Goal: Task Accomplishment & Management: Manage account settings

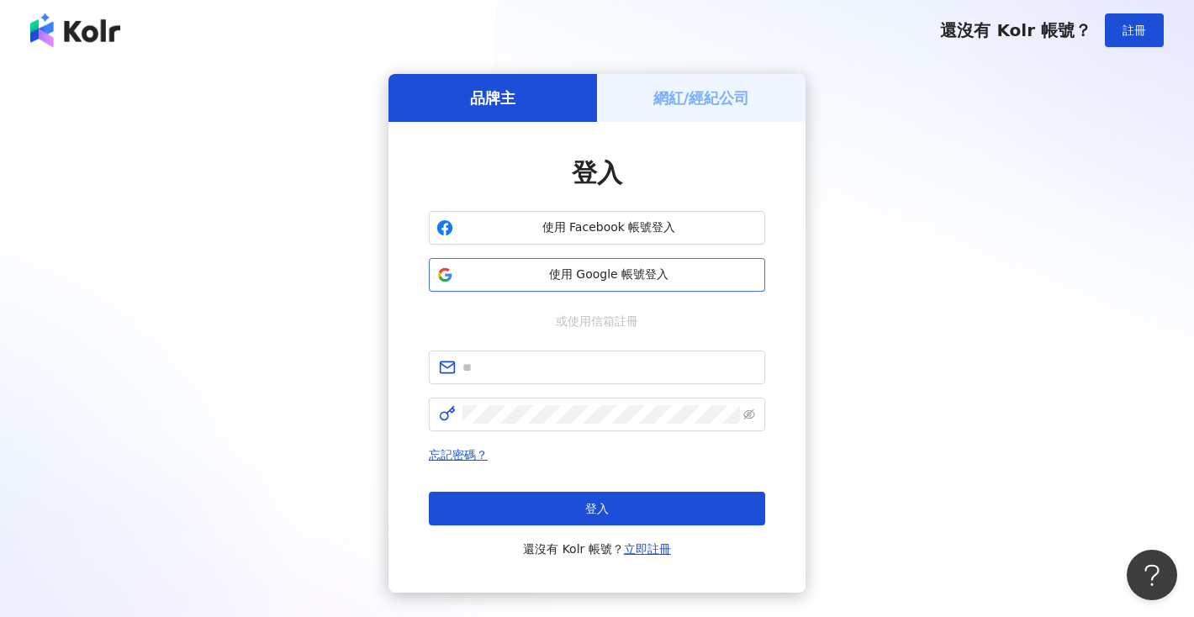
click at [556, 269] on span "使用 Google 帳號登入" at bounding box center [609, 274] width 298 height 17
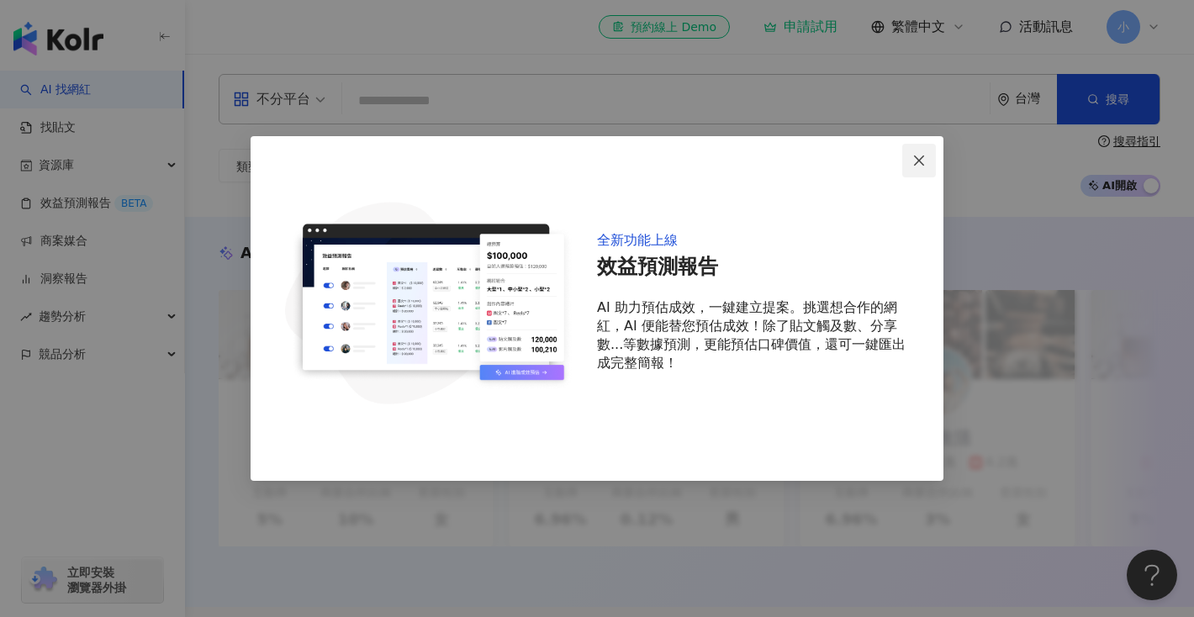
click at [916, 165] on icon "close" at bounding box center [918, 160] width 13 height 13
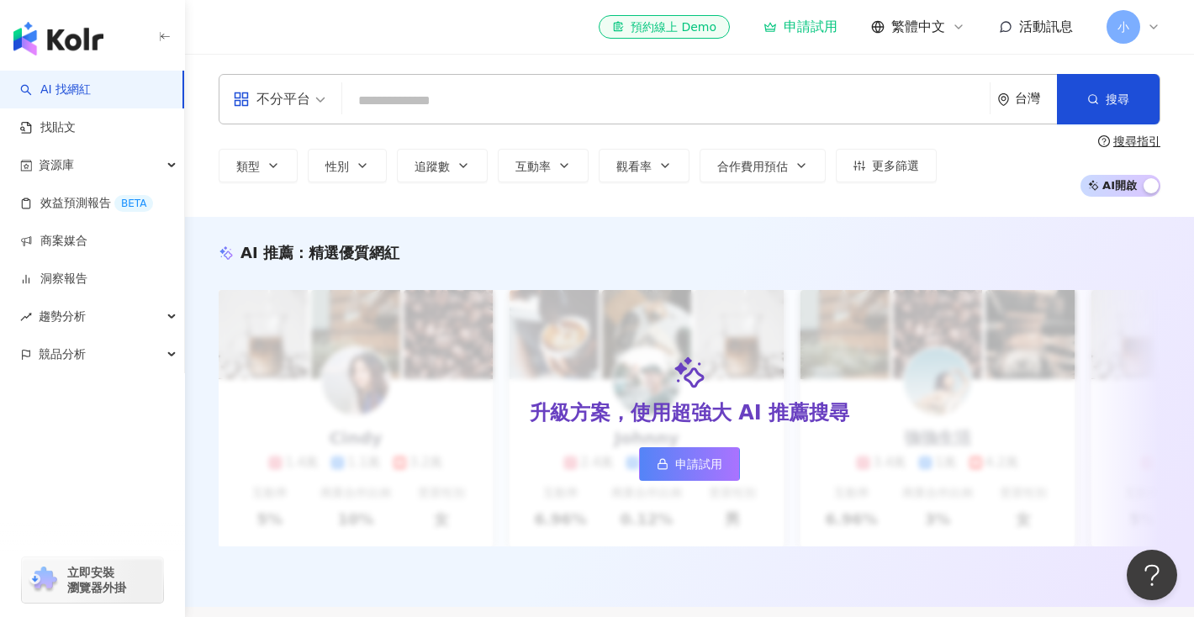
click at [1129, 29] on span "小" at bounding box center [1123, 27] width 34 height 34
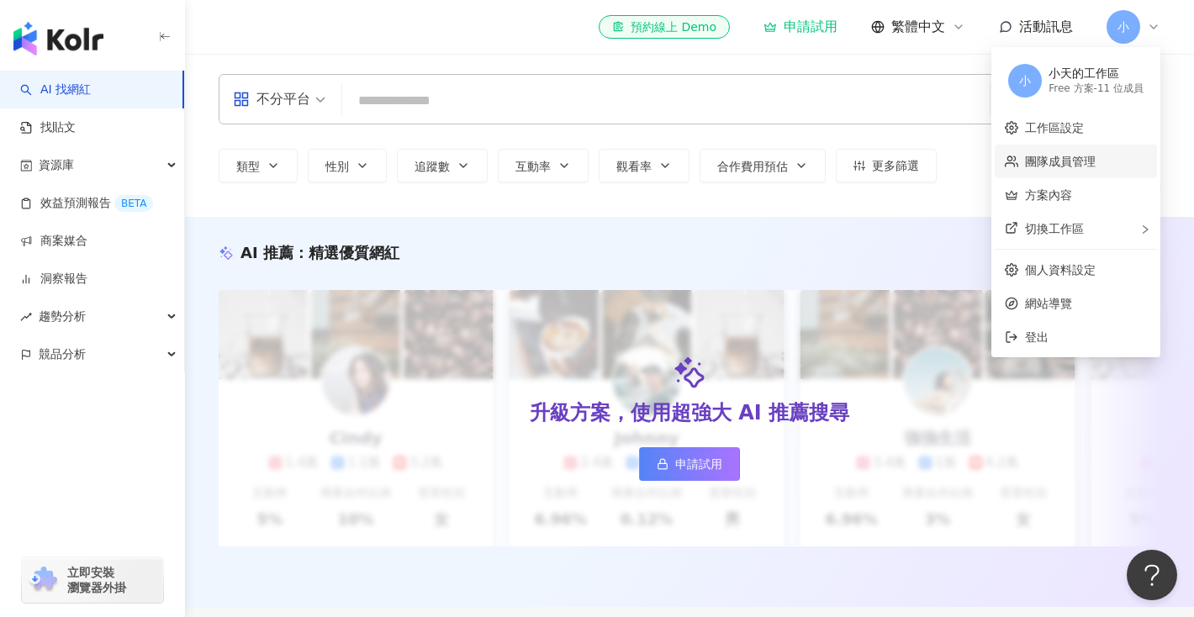
click at [1071, 156] on link "團隊成員管理" at bounding box center [1060, 161] width 71 height 13
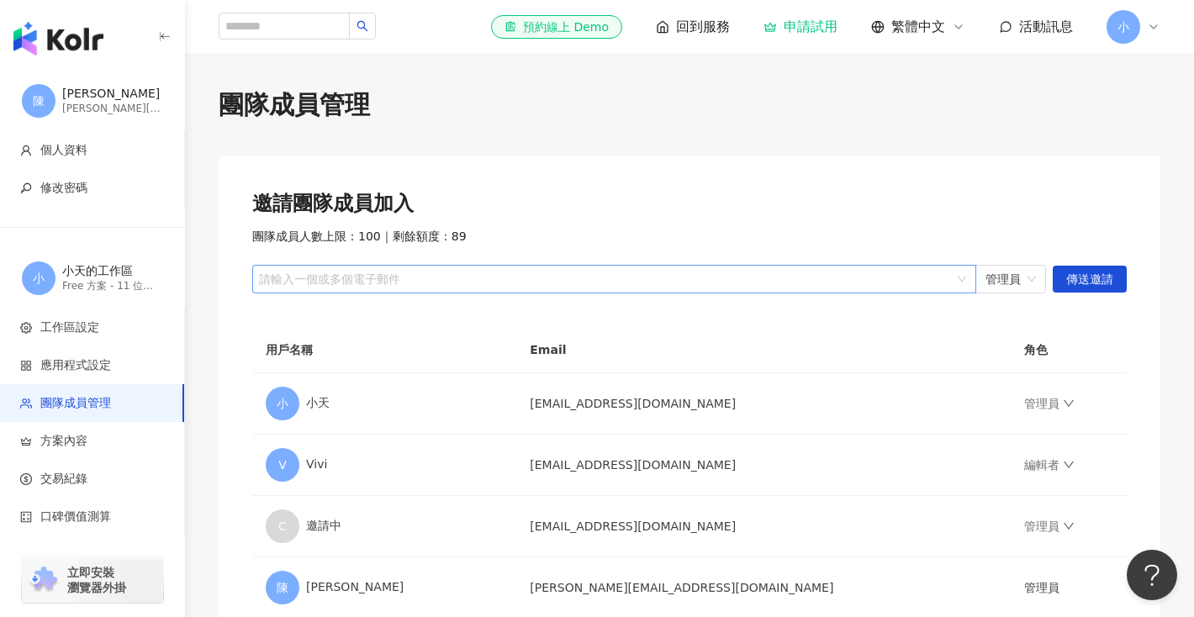
click at [395, 279] on div at bounding box center [605, 279] width 699 height 13
paste input "**********"
click at [1027, 279] on span "管理員" at bounding box center [1010, 279] width 50 height 27
type input "**********"
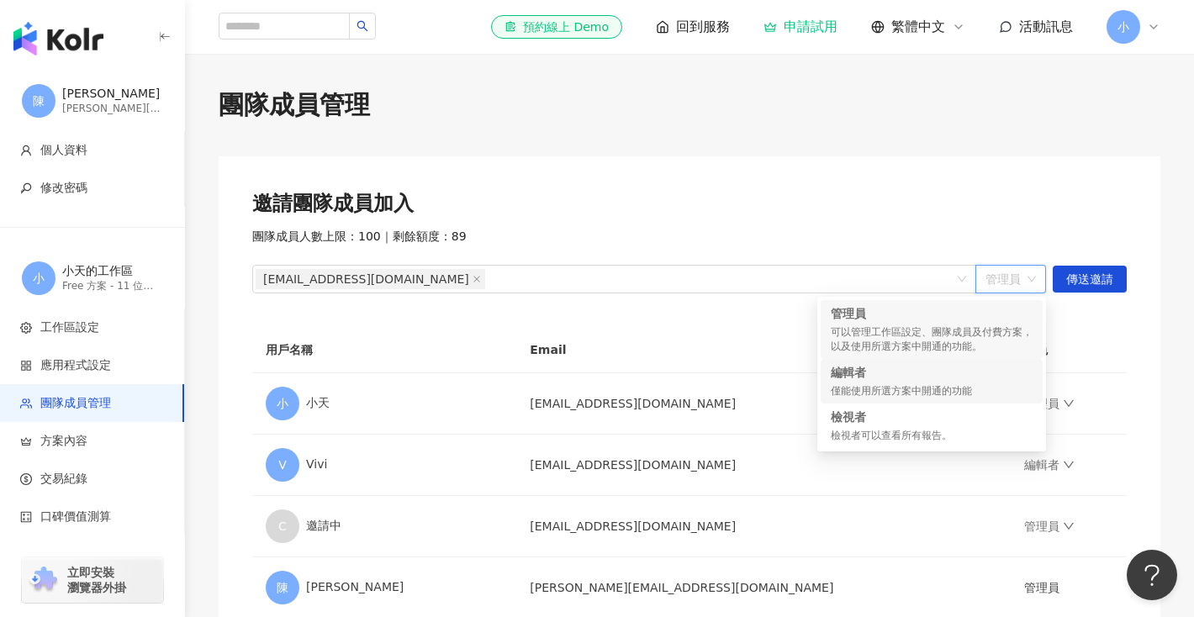
click at [969, 392] on div "僅能使用所選方案中開通的功能" at bounding box center [931, 391] width 202 height 14
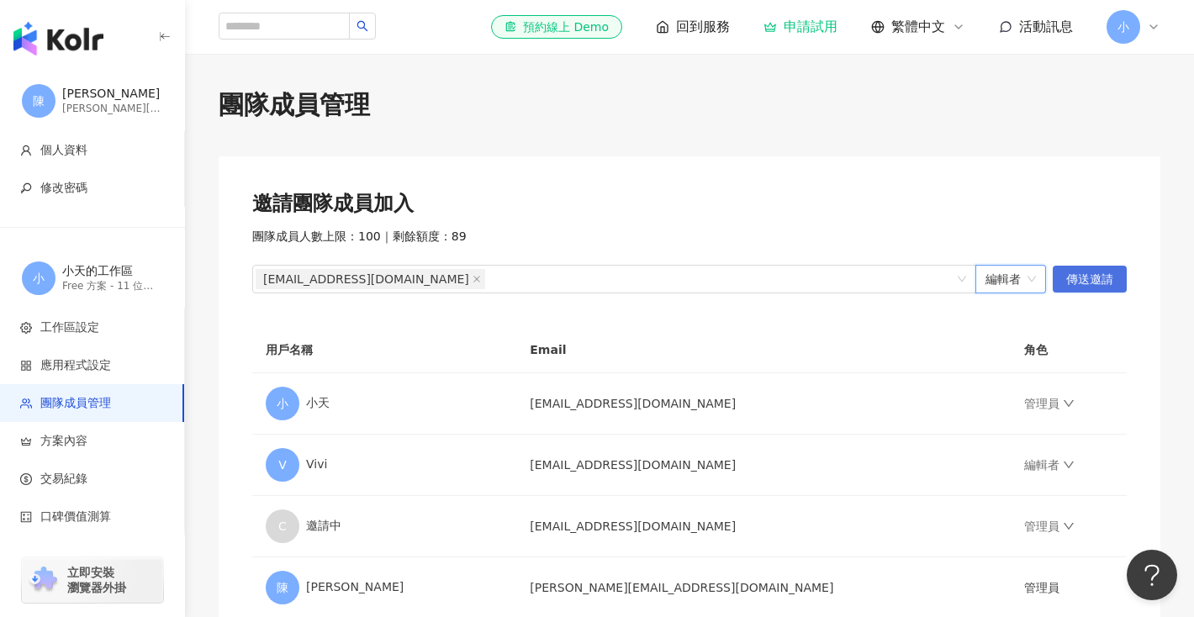
click at [1098, 285] on span "傳送邀請" at bounding box center [1089, 279] width 47 height 27
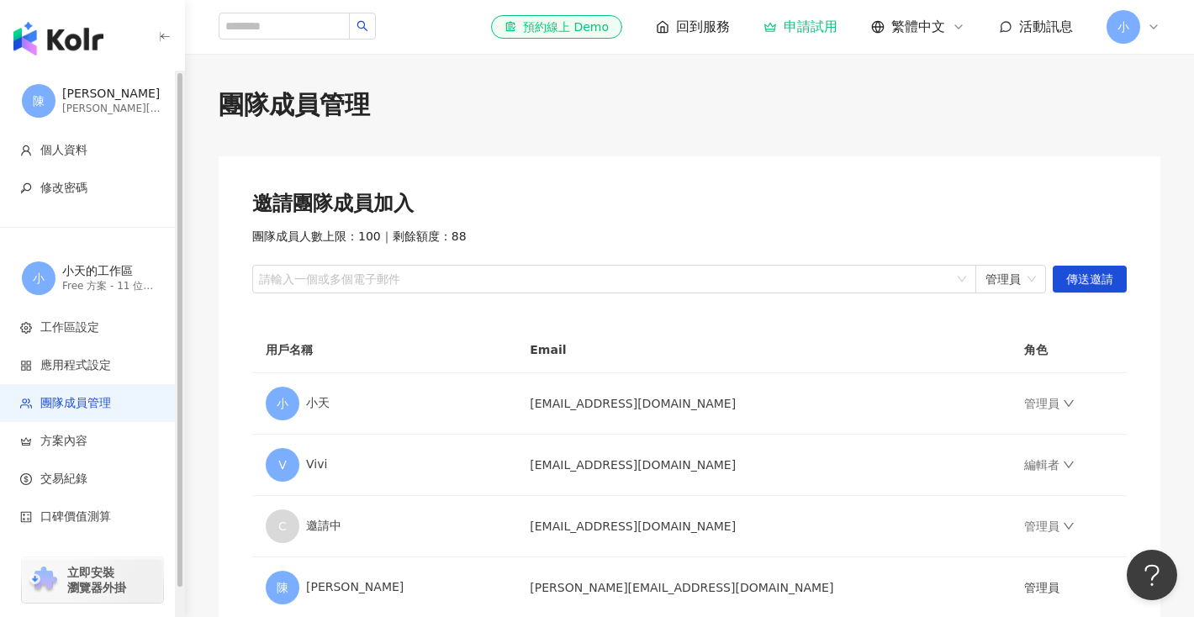
click at [106, 90] on div "[PERSON_NAME]" at bounding box center [112, 94] width 101 height 17
